Goal: Task Accomplishment & Management: Contribute content

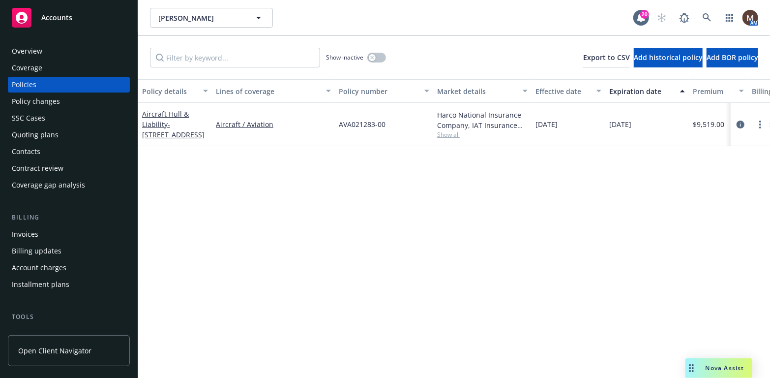
scroll to position [49, 0]
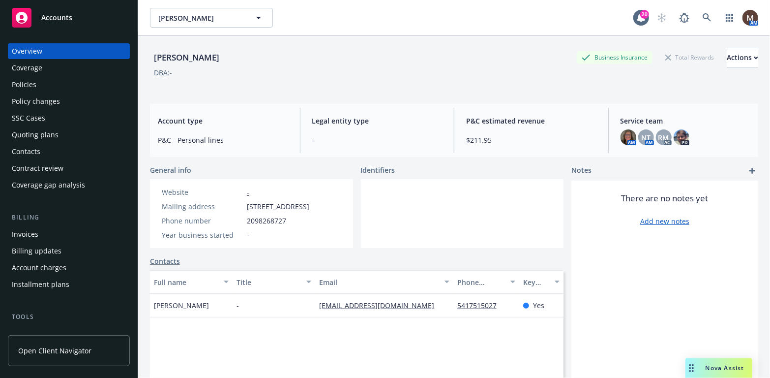
click at [42, 86] on div "Policies" at bounding box center [69, 85] width 114 height 16
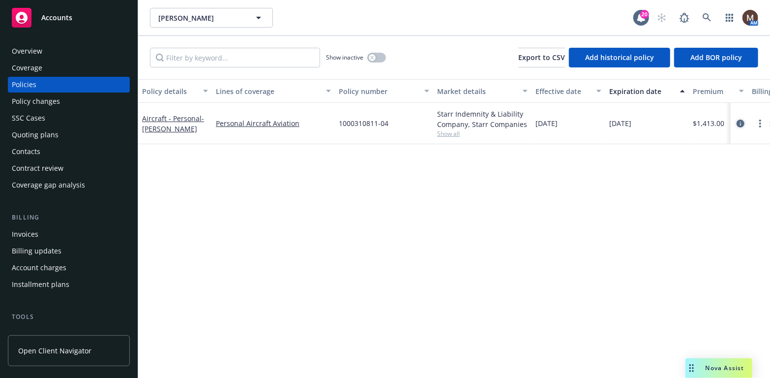
click at [741, 122] on icon "circleInformation" at bounding box center [741, 124] width 8 height 8
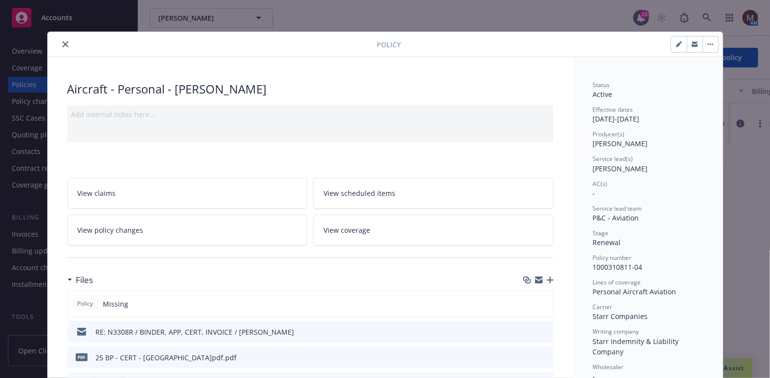
click at [547, 277] on icon "button" at bounding box center [550, 279] width 7 height 7
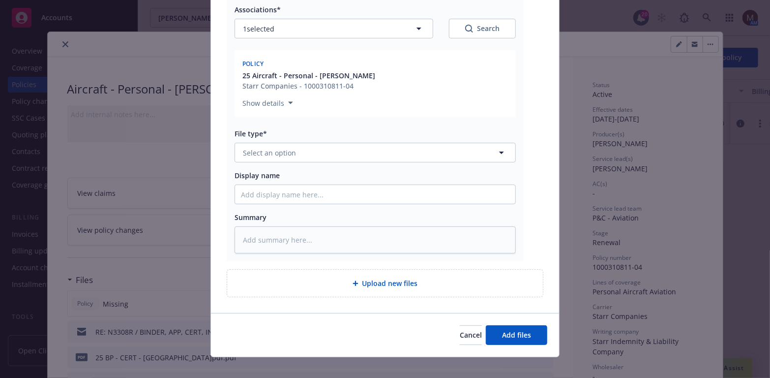
scroll to position [148, 0]
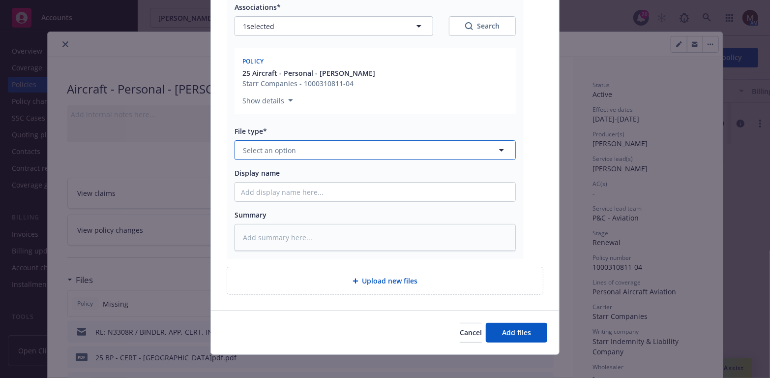
click at [499, 150] on icon "button" at bounding box center [501, 150] width 5 height 2
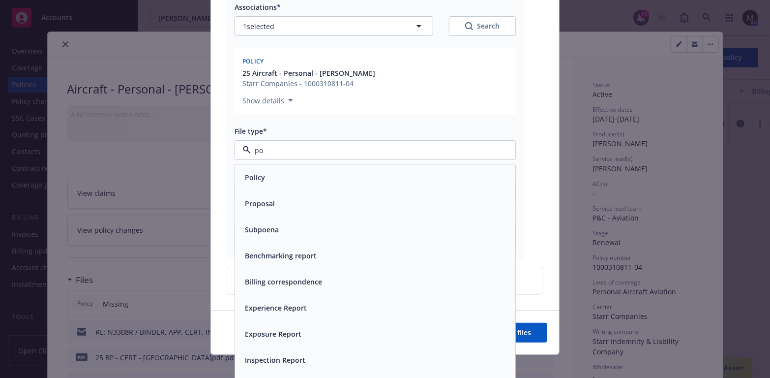
type input "pol"
click at [331, 176] on div "Policy" at bounding box center [375, 178] width 269 height 14
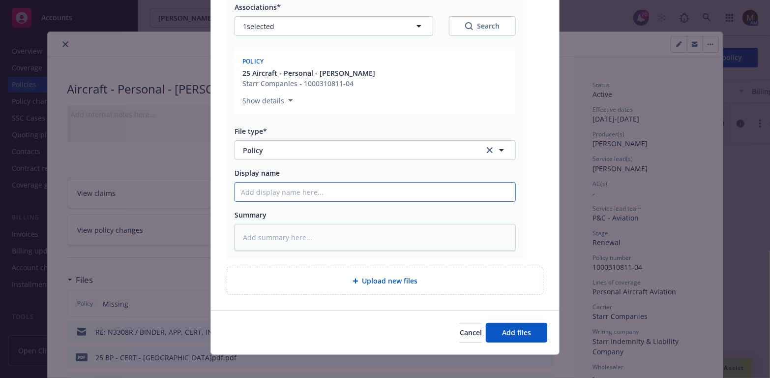
click at [254, 188] on input "Display name" at bounding box center [375, 191] width 280 height 19
type textarea "x"
type input "2"
type textarea "x"
type input "25"
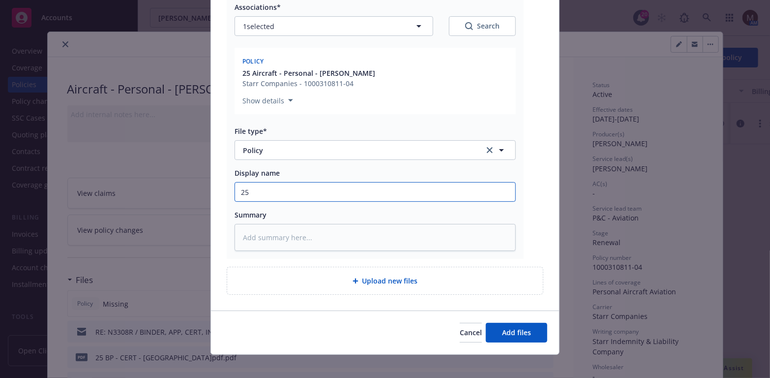
type textarea "x"
type input "25"
type textarea "x"
type input "25 B"
type textarea "x"
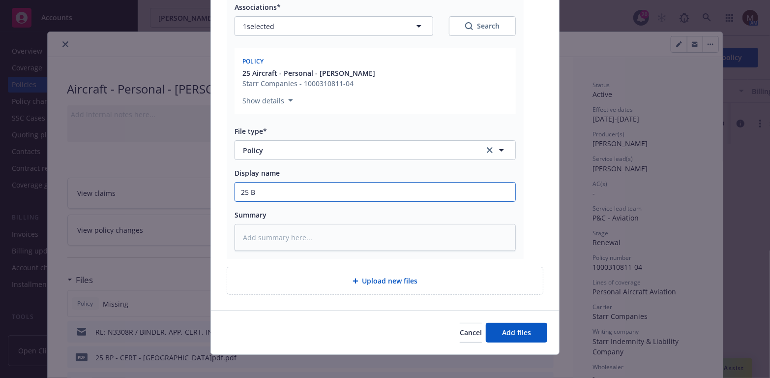
type input "25 BP"
type textarea "x"
type input "25 BP"
type textarea "x"
type input "25 BP -"
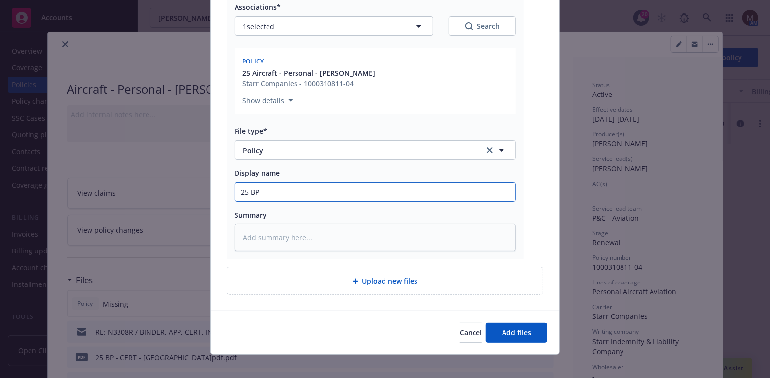
type textarea "x"
type input "25 BP -"
type textarea "x"
type input "25 BP - S"
type textarea "x"
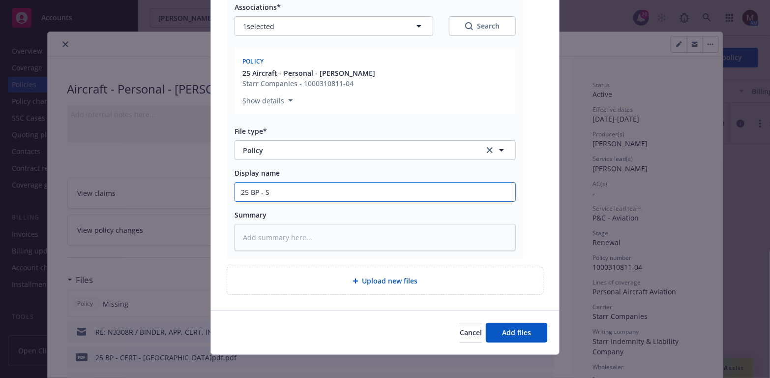
type input "25 BP - St"
type textarea "x"
type input "25 BP - Sta"
type textarea "x"
type input "25 BP - Star"
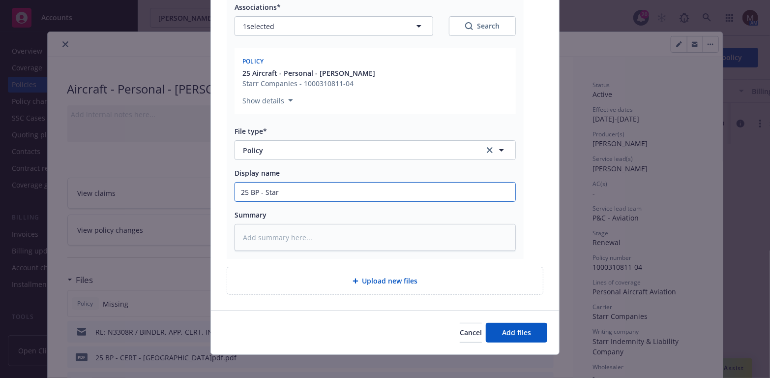
type textarea "x"
type input "25 BP - [PERSON_NAME]"
type textarea "x"
type input "25 BP - [PERSON_NAME]"
type textarea "x"
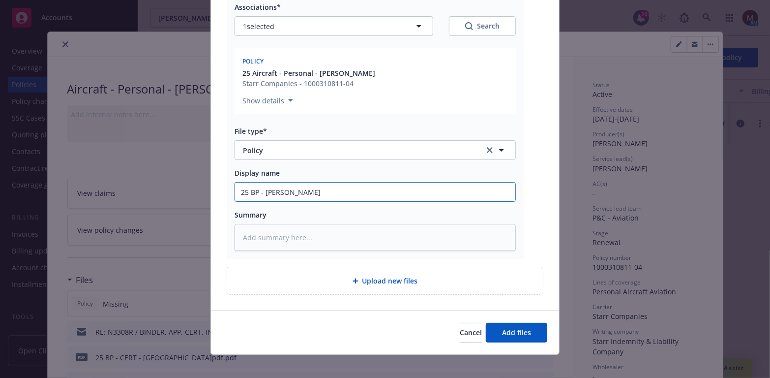
type input "25 BP - [PERSON_NAME]"
type textarea "x"
type input "25 BP - [PERSON_NAME]"
type textarea "x"
type input "25 BP - [PERSON_NAME]"
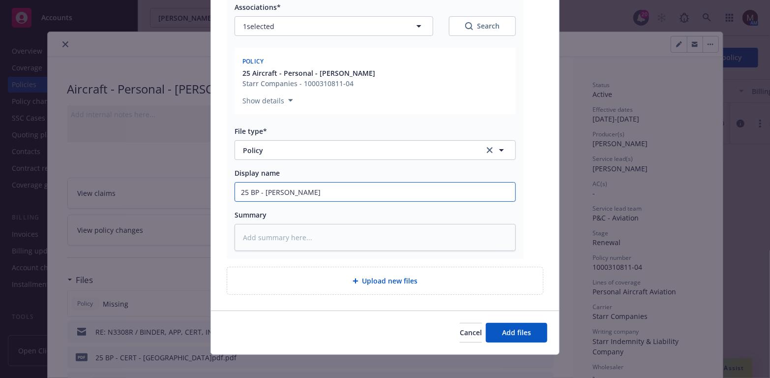
type textarea "x"
type input "25 BP - [PERSON_NAME]"
type textarea "x"
type input "25 BP - Starr Policy"
type textarea "x"
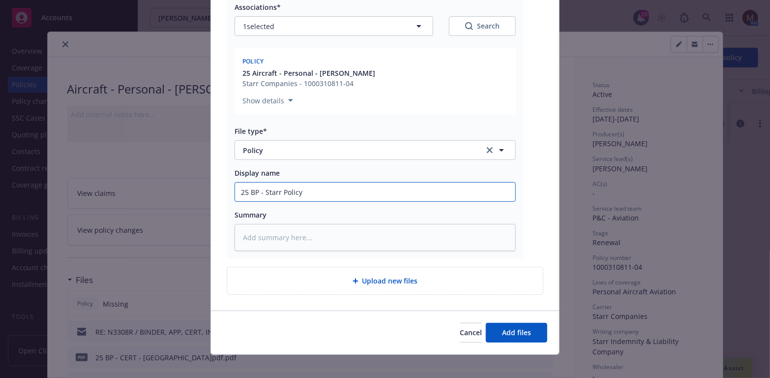
type input "25 BP - Starr Policy,"
type textarea "x"
type input "25 BP - Starr Policy,"
type textarea "x"
type input "25 BP - Starr Policy, e"
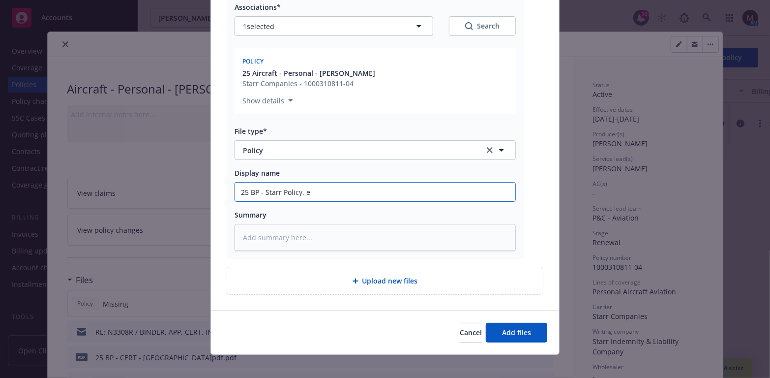
type textarea "x"
type input "25 BP - Starr Policy, ef"
type textarea "x"
type input "25 BP - Starr Policy, eff"
type textarea "x"
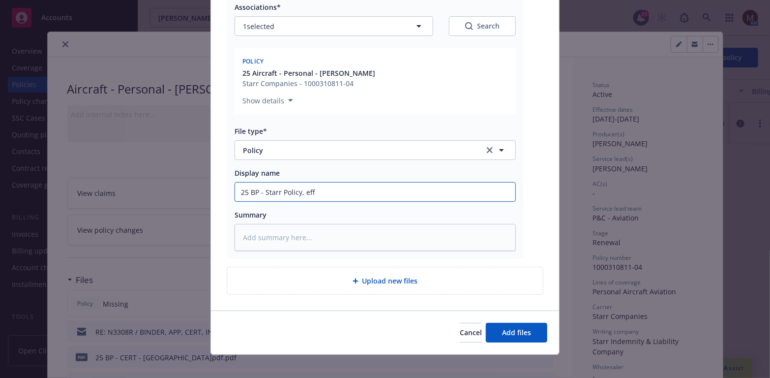
type input "25 BP - Starr Policy, eff"
type textarea "x"
type input "25 BP - Starr Policy, eff 0"
type textarea "x"
type input "25 BP - Starr Policy, eff 09"
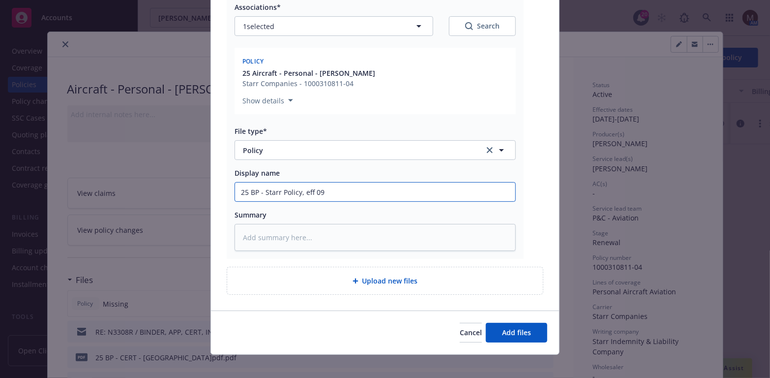
type textarea "x"
type input "25 BP - Starr Policy, eff 09."
type textarea "x"
type input "25 BP - Starr Policy, eff 09.1"
type textarea "x"
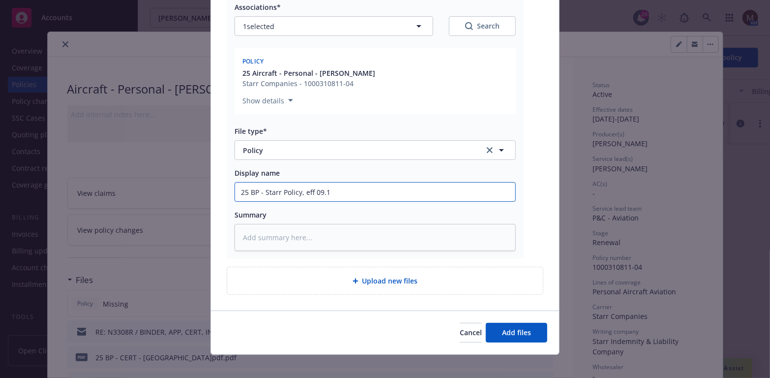
type input "25 BP - Starr Policy, eff 09.10"
type textarea "x"
type input "25 BP - Starr Policy, eff 09.10."
type textarea "x"
type input "25 BP - Starr Policy, eff 09.10.2"
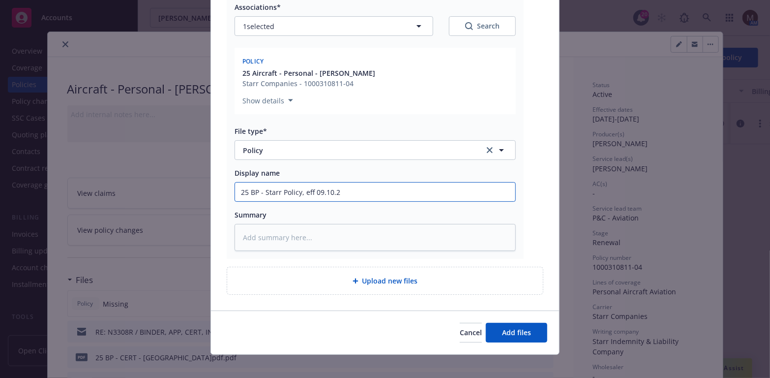
type textarea "x"
type input "25 BP - Starr Policy, eff [DATE]"
type textarea "x"
type input "25 BP - Starr Policy, eff 09.10.202"
type textarea "x"
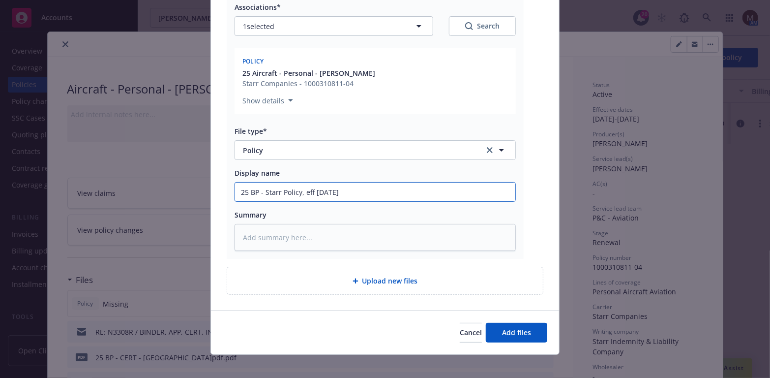
drag, startPoint x: 370, startPoint y: 194, endPoint x: 211, endPoint y: 196, distance: 159.4
click at [211, 196] on div "pdf 100031081104.pdf Associations* 1 selected Search Policy 25 Aircraft - Perso…" at bounding box center [385, 131] width 348 height 359
type input "25 BP - Starr Policy, eff [DATE]"
click at [261, 228] on textarea at bounding box center [375, 237] width 281 height 27
paste textarea "25 BP - Starr Policy, eff [DATE]"
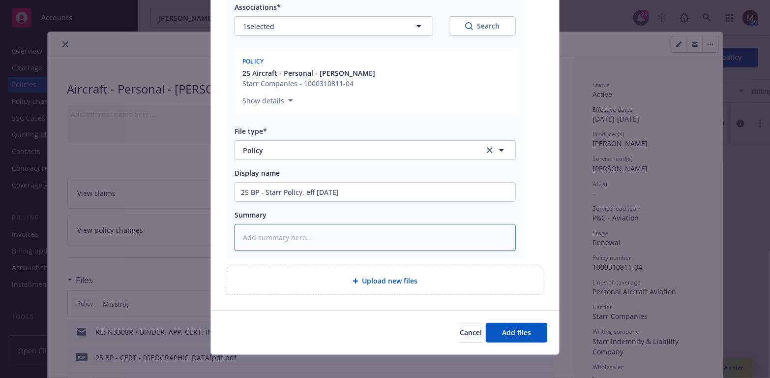
type textarea "x"
type textarea "25 BP - Starr Policy, eff [DATE]"
type textarea "x"
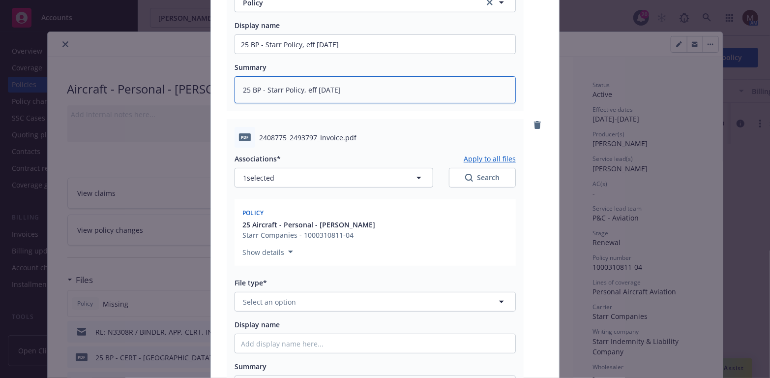
scroll to position [344, 0]
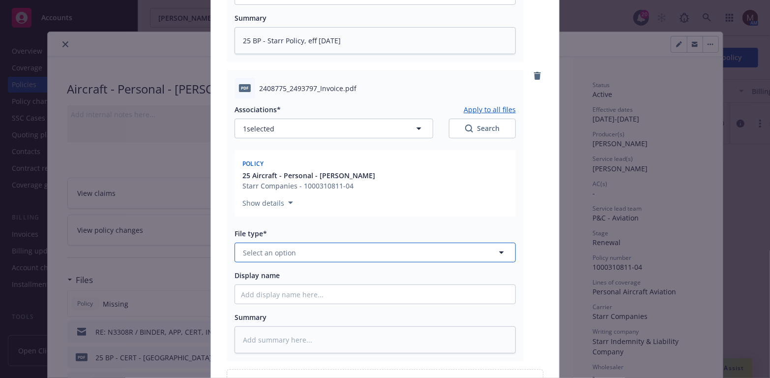
click at [499, 250] on icon "button" at bounding box center [502, 252] width 12 height 12
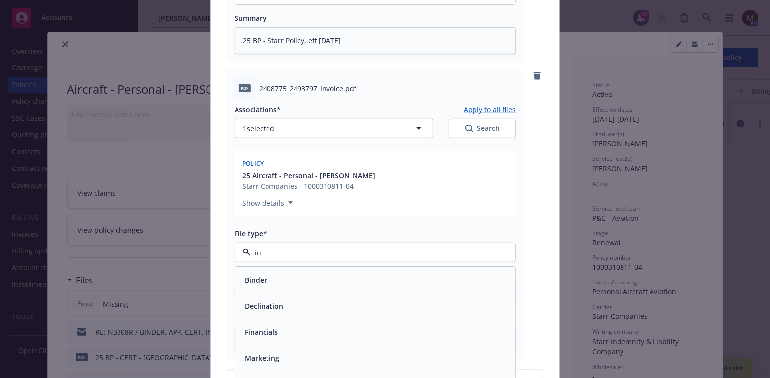
type input "inv"
drag, startPoint x: 322, startPoint y: 306, endPoint x: 349, endPoint y: 231, distance: 80.0
click at [322, 305] on div "Invoice - Third Party" at bounding box center [375, 306] width 269 height 14
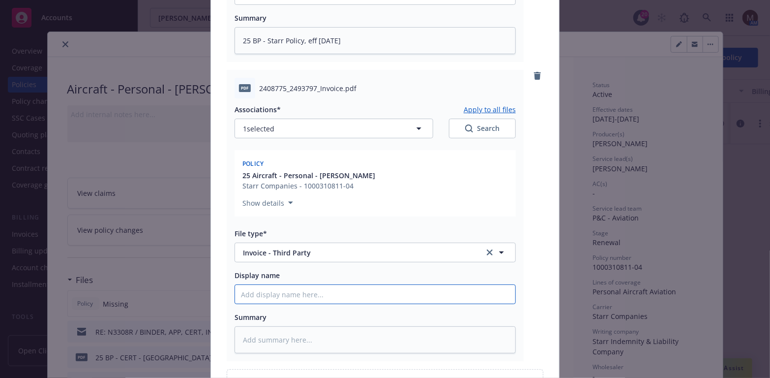
click at [263, 296] on input "Display name" at bounding box center [375, 294] width 280 height 19
type textarea "x"
type input "2"
type textarea "x"
type input "25"
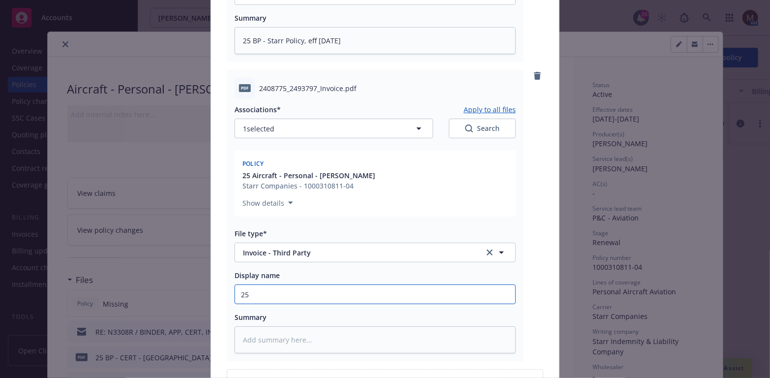
type textarea "x"
type input "25"
type textarea "x"
type input "25 B"
type textarea "x"
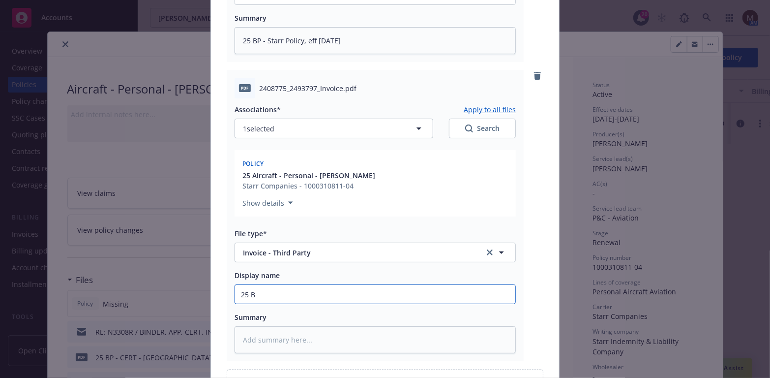
type input "25 BP"
type textarea "x"
type input "25 BP"
type textarea "x"
type input "25 BP -"
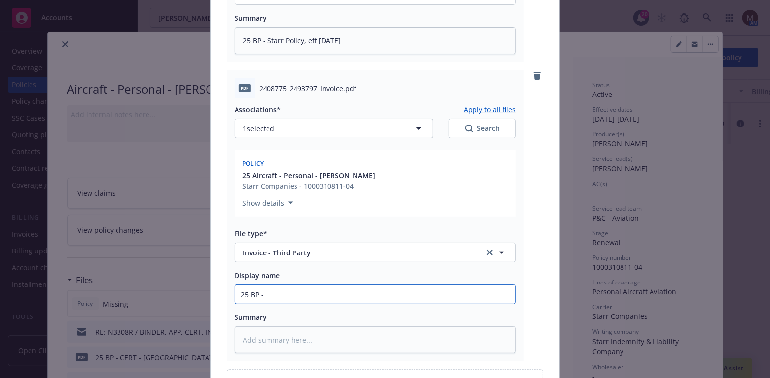
type textarea "x"
type input "25 BP - C"
type textarea "x"
type input "25 BP - CA"
type textarea "x"
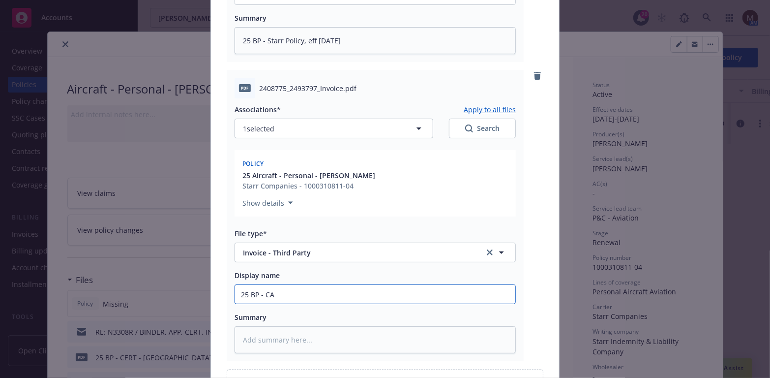
type input "25 BP - CAR"
type textarea "x"
type input "25 BP - [PERSON_NAME]"
type textarea "x"
type input "25 [PERSON_NAME]"
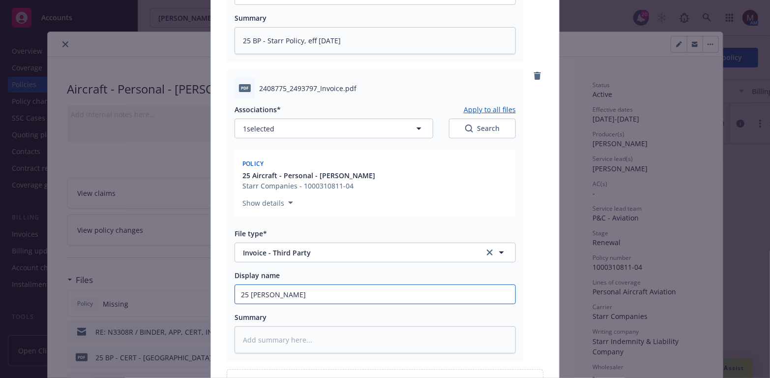
type textarea "x"
type input "25 [PERSON_NAME]"
type textarea "x"
type input "25 BP - CARRIER"
type textarea "x"
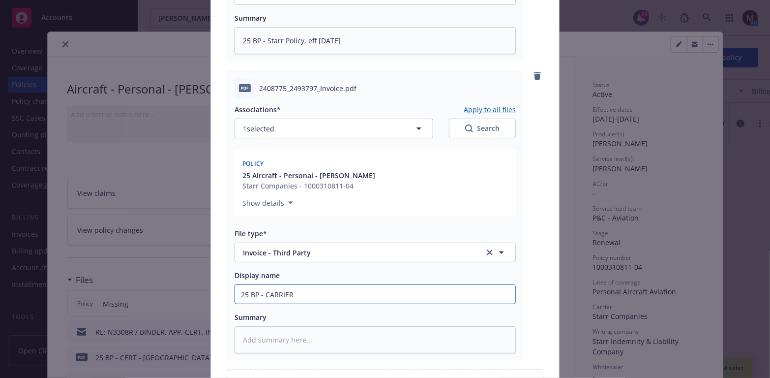
type input "25 BP - CARRIER"
type textarea "x"
type input "25 BP - CARRIER I"
type textarea "x"
type input "25 BP - CARRIER IN"
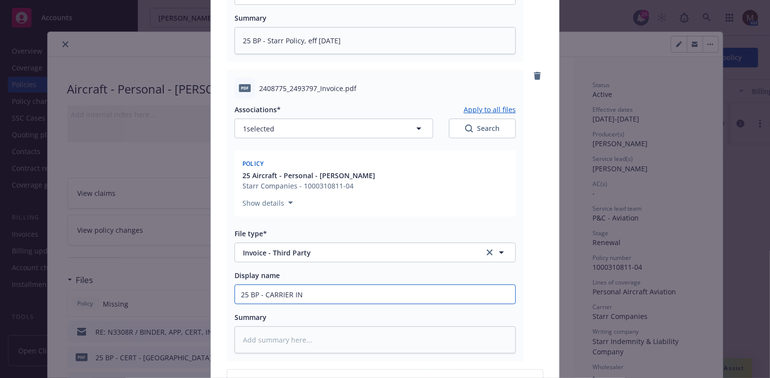
type textarea "x"
type input "25 BP - CARRIER INV"
type textarea "x"
type input "25 BP - CARRIER INVO"
type textarea "x"
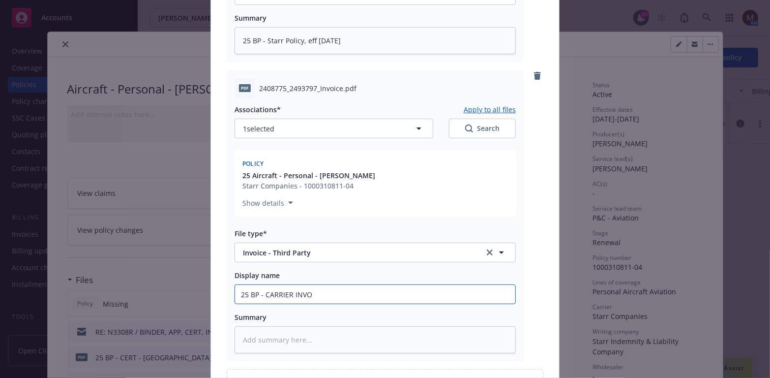
type input "25 BP - CARRIER INVOI"
type textarea "x"
type input "25 BP - CARRIER INVOIC"
type textarea "x"
type input "25 BP - CARRIER INVOICe"
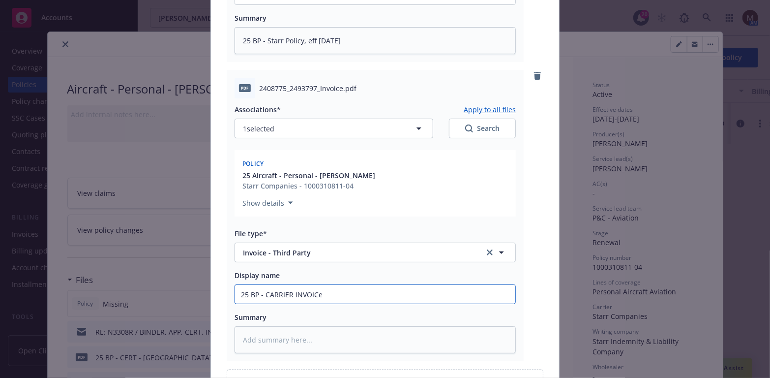
type textarea "x"
type input "25 BP - CARRIER INVOICe,"
type textarea "x"
type input "25 BP - CARRIER INVOICe,"
type textarea "x"
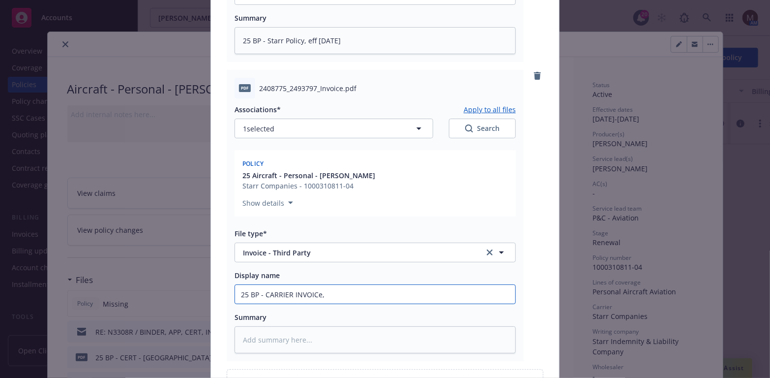
type input "25 BP - CARRIER INVOICe,"
type textarea "x"
type input "25 BP - CARRIER INVOICe"
type textarea "x"
type input "25 BP - CARRIER INVOIC"
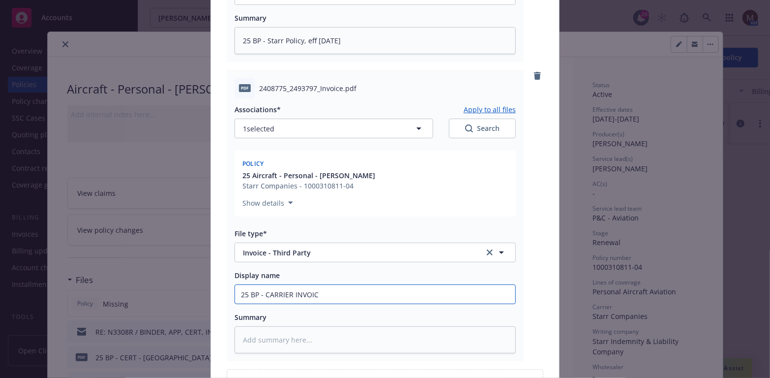
type textarea "x"
type input "25 BP - CARRIER INVOICE"
type textarea "x"
type input "25 BP - CARRIER INVOICE,"
type textarea "x"
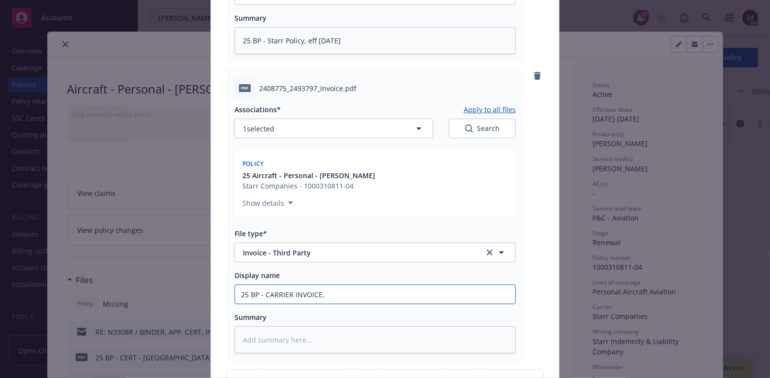
type input "25 BP - CARRIER INVOICE,"
click at [327, 292] on input "25 BP - CARRIER INVOICE," at bounding box center [375, 294] width 280 height 19
type textarea "x"
type input "25 BP - CARRIER INVOICE, $"
type textarea "x"
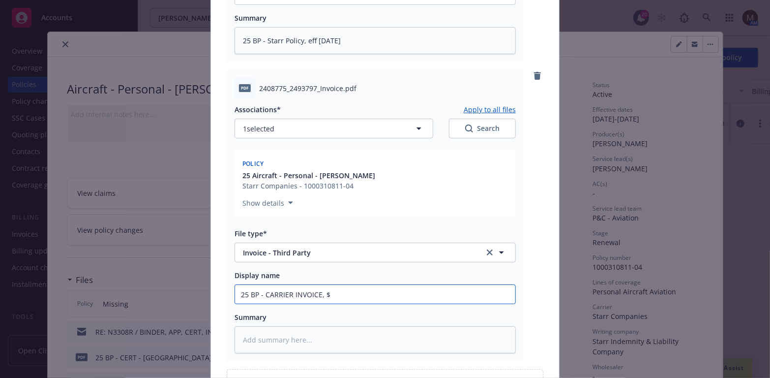
type input "25 BP - CARRIER INVOICE, $1"
type textarea "x"
type input "25 BP - CARRIER INVOICE, $1,"
type textarea "x"
type input "25 BP - CARRIER INVOICE, $1,4"
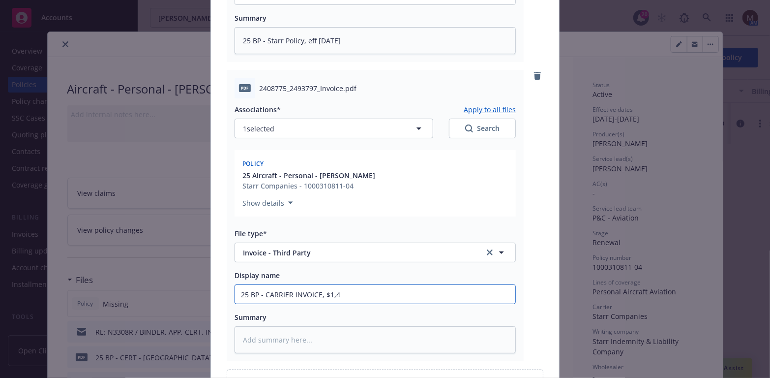
type textarea "x"
type input "25 BP - CARRIER INVOICE, $1,41"
type textarea "x"
drag, startPoint x: 346, startPoint y: 299, endPoint x: 210, endPoint y: 294, distance: 136.3
click at [211, 294] on div "pdf 100031081104.pdf Associations* Apply to all files 1 selected Search Policy …" at bounding box center [385, 83] width 348 height 657
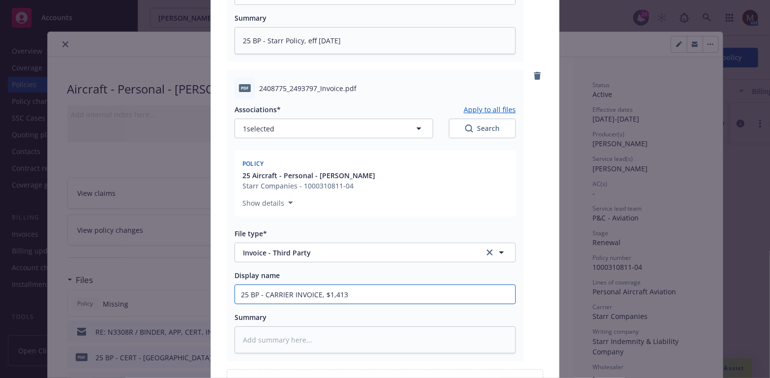
type input "25 BP - CARRIER INVOICE, $1,413"
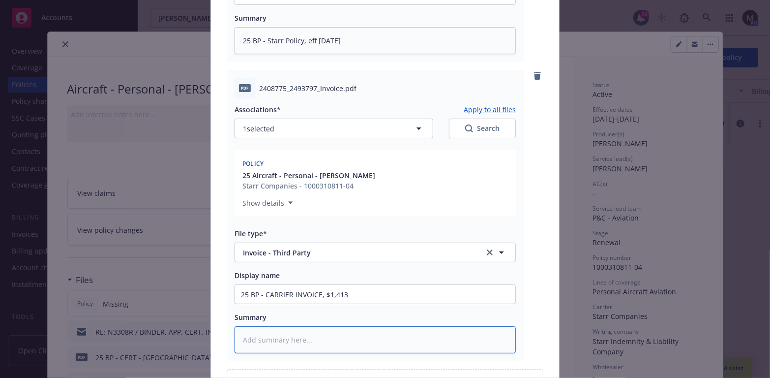
click at [270, 339] on textarea at bounding box center [375, 339] width 281 height 27
paste textarea "25 BP - CARRIER INVOICE, $1,413"
type textarea "x"
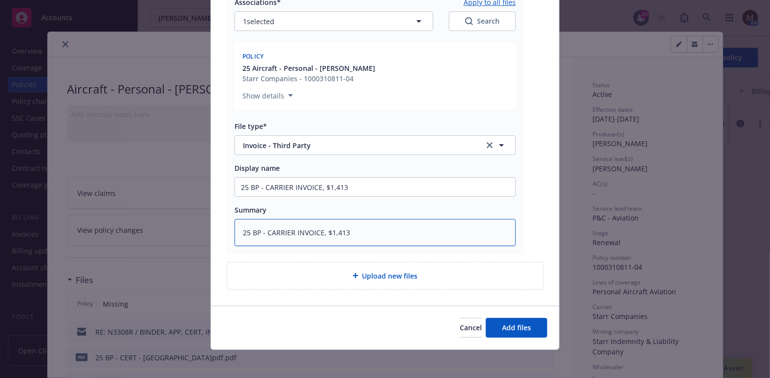
scroll to position [453, 0]
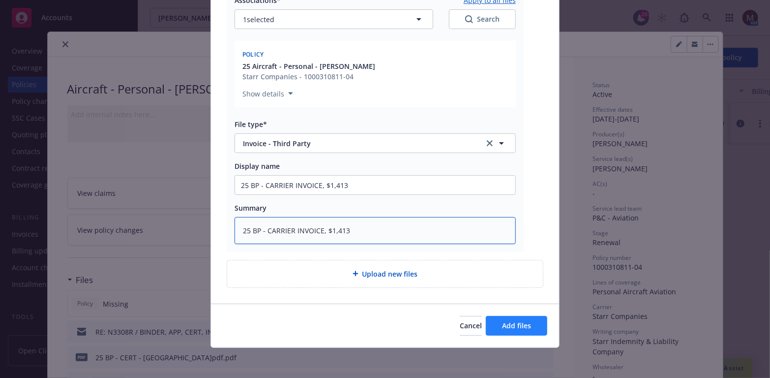
type textarea "25 BP - CARRIER INVOICE, $1,413"
click at [498, 320] on button "Add files" at bounding box center [516, 326] width 61 height 20
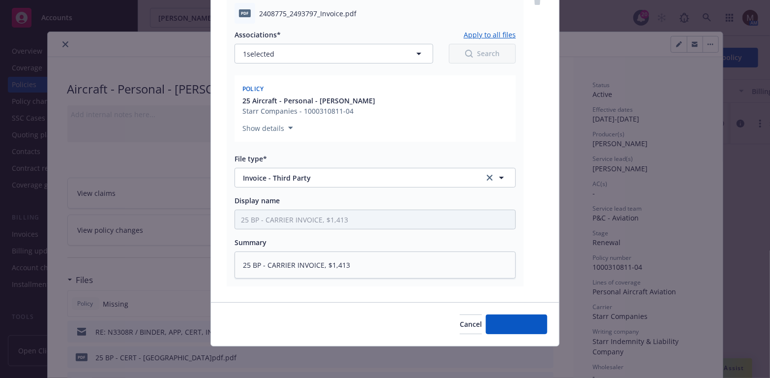
scroll to position [418, 0]
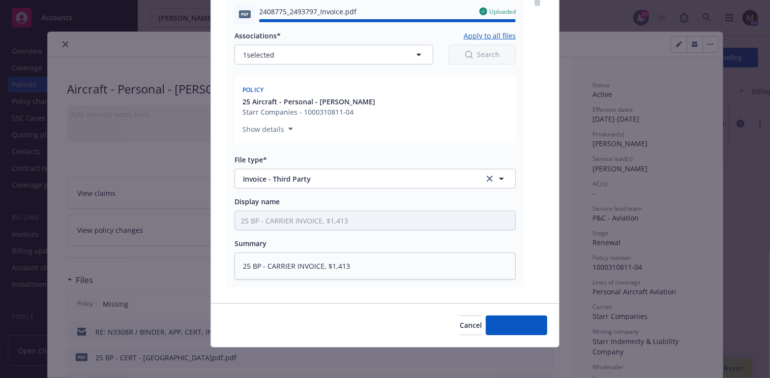
type textarea "x"
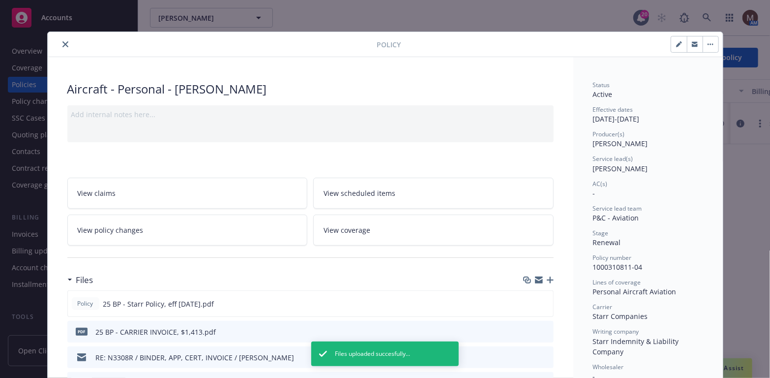
click at [62, 43] on icon "close" at bounding box center [65, 44] width 6 height 6
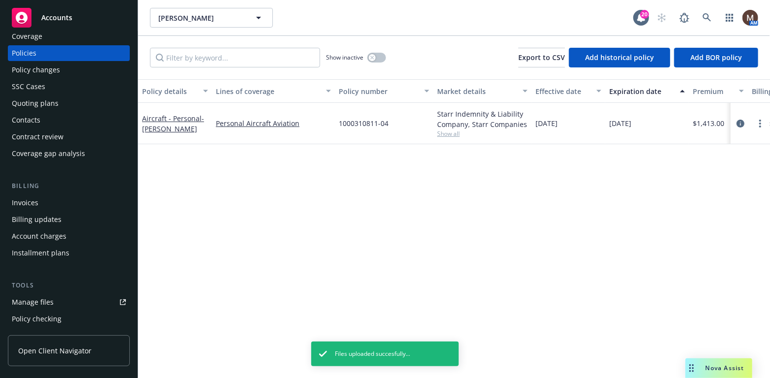
scroll to position [49, 0]
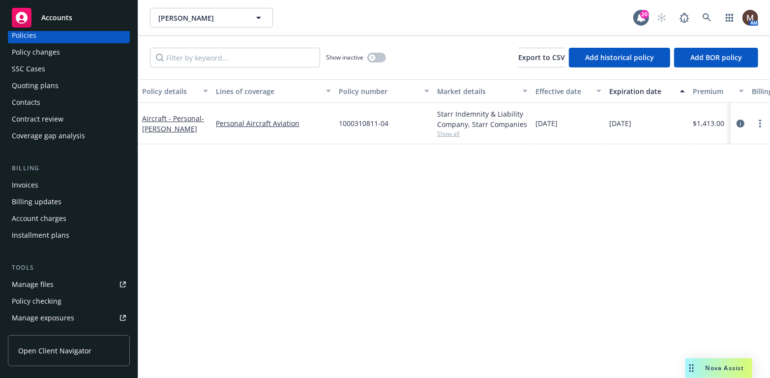
click at [46, 285] on div "Manage files" at bounding box center [33, 284] width 42 height 16
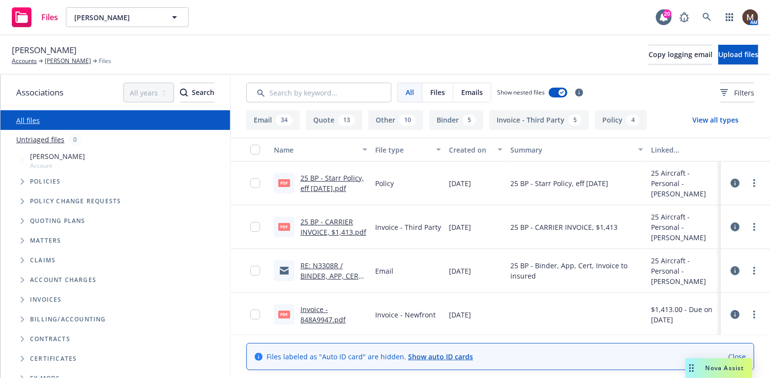
drag, startPoint x: 749, startPoint y: 224, endPoint x: 403, endPoint y: 237, distance: 346.0
click at [403, 237] on div "Invoice - Third Party" at bounding box center [408, 227] width 74 height 44
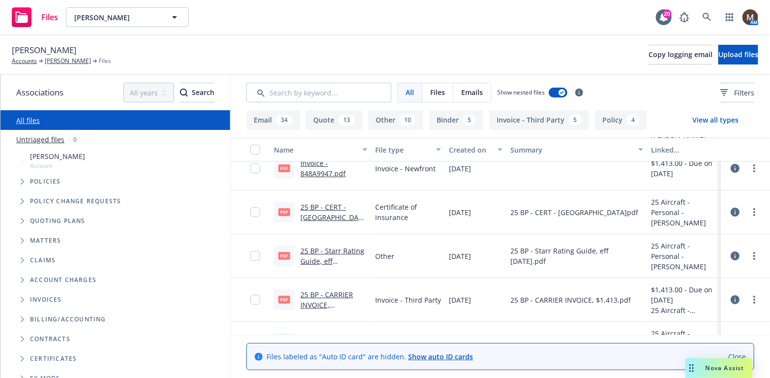
scroll to position [148, 0]
